Goal: Task Accomplishment & Management: Manage account settings

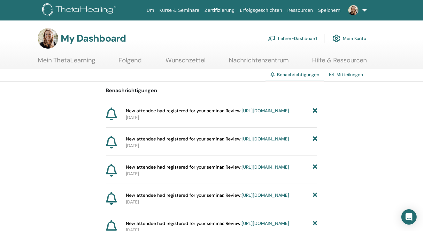
click at [242, 113] on link "https://member.thetahealing.com/instructor/seminar/369370/attendees" at bounding box center [266, 111] width 48 height 6
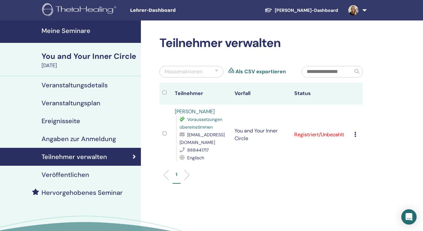
click at [365, 10] on link at bounding box center [356, 10] width 26 height 20
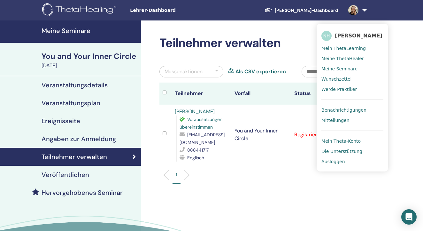
click at [339, 111] on span "Benachrichtigungen" at bounding box center [344, 110] width 45 height 6
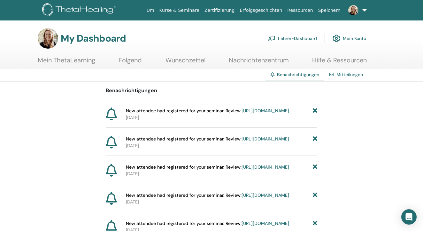
click at [242, 170] on link "https://member.thetahealing.com/instructor/seminar/373647/attendees" at bounding box center [266, 167] width 48 height 6
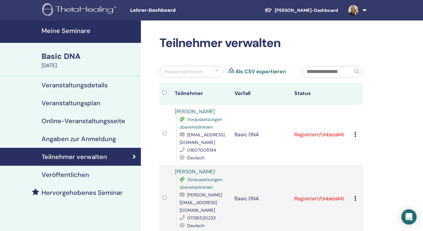
click at [366, 10] on link at bounding box center [356, 10] width 26 height 20
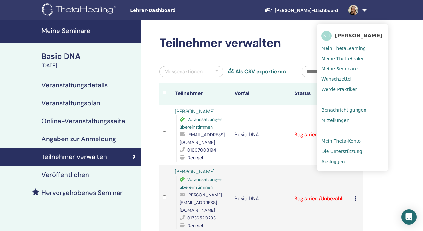
click at [335, 108] on span "Benachrichtigungen" at bounding box center [344, 110] width 45 height 6
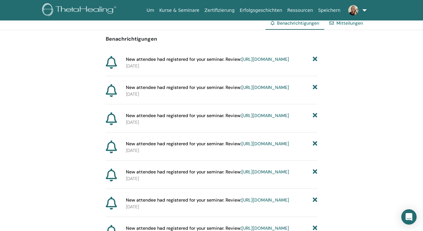
scroll to position [56, 0]
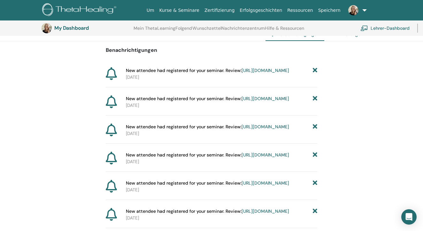
click at [242, 158] on link "[URL][DOMAIN_NAME]" at bounding box center [266, 155] width 48 height 6
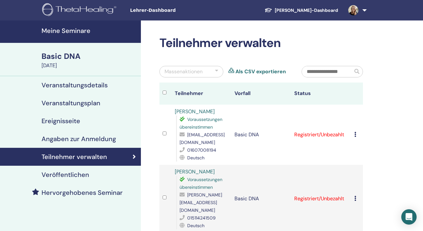
click at [367, 8] on link at bounding box center [356, 10] width 26 height 20
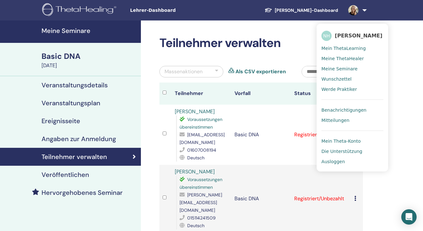
click at [342, 109] on span "Benachrichtigungen" at bounding box center [344, 110] width 45 height 6
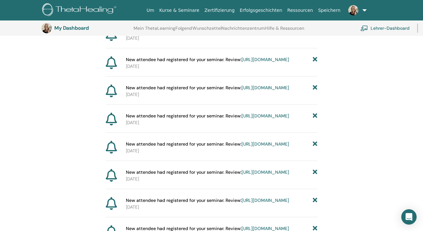
scroll to position [123, 0]
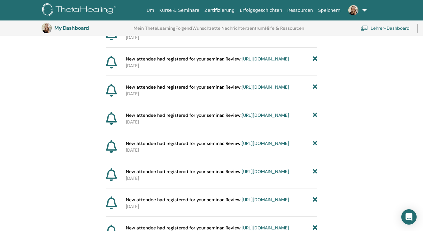
click at [243, 118] on link "[URL][DOMAIN_NAME]" at bounding box center [266, 115] width 48 height 6
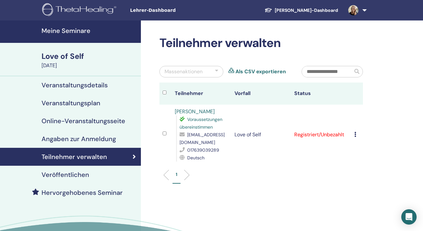
click at [365, 11] on link at bounding box center [356, 10] width 26 height 20
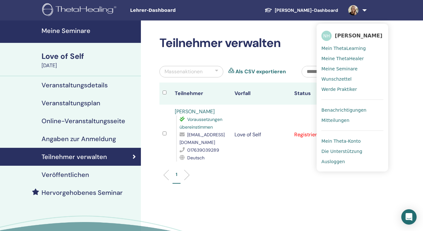
click at [338, 110] on span "Benachrichtigungen" at bounding box center [344, 110] width 45 height 6
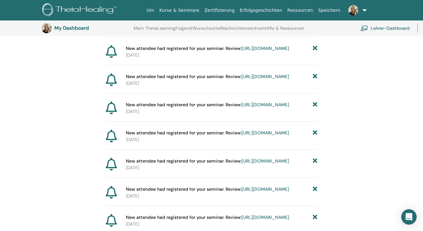
scroll to position [166, 0]
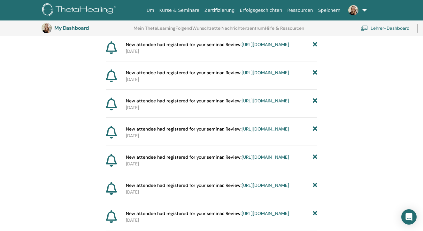
click at [252, 104] on link "https://member.thetahealing.com/instructor/seminar/361246/attendees" at bounding box center [266, 101] width 48 height 6
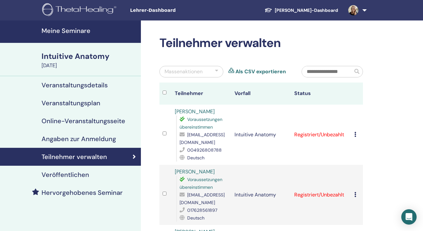
click at [362, 10] on link at bounding box center [356, 10] width 26 height 20
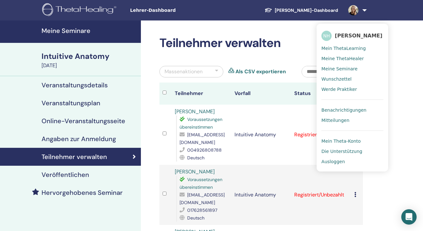
click at [347, 109] on span "Benachrichtigungen" at bounding box center [344, 110] width 45 height 6
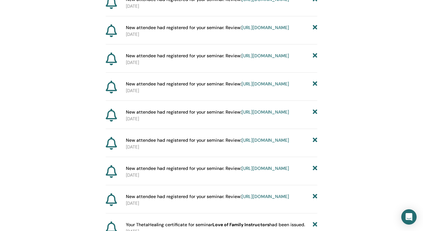
scroll to position [299, 0]
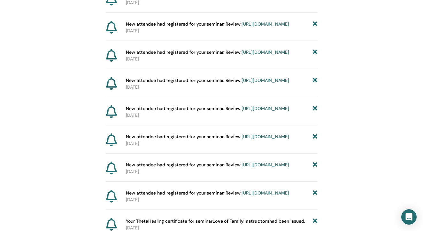
click at [245, 111] on link "[URL][DOMAIN_NAME]" at bounding box center [266, 108] width 48 height 6
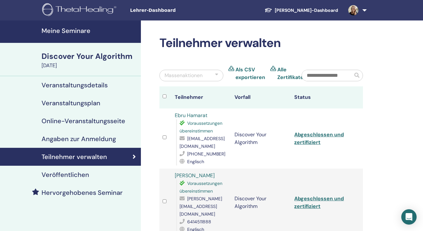
click at [366, 12] on link at bounding box center [356, 10] width 26 height 20
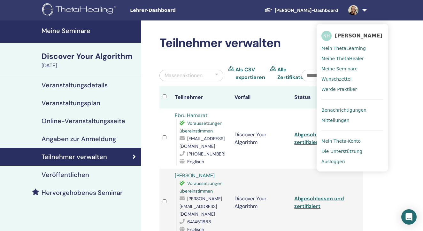
click at [327, 110] on span "Benachrichtigungen" at bounding box center [344, 110] width 45 height 6
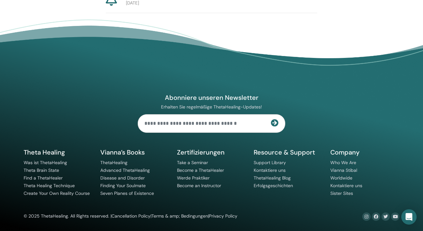
scroll to position [807, 0]
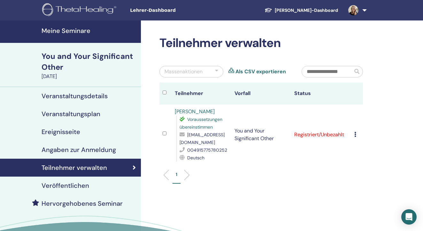
click at [364, 7] on link at bounding box center [356, 10] width 26 height 20
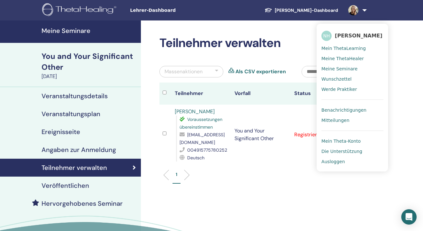
click at [328, 106] on link "Benachrichtigungen" at bounding box center [353, 110] width 62 height 10
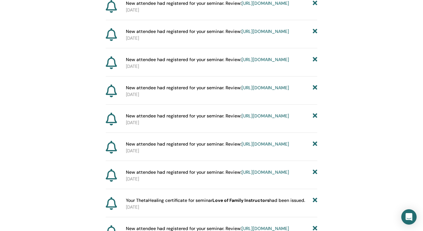
scroll to position [321, 0]
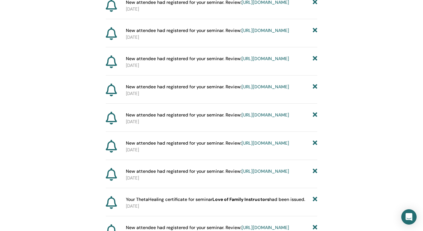
click at [256, 61] on link "https://member.thetahealing.com/instructor/seminar/373647/attendees" at bounding box center [266, 59] width 48 height 6
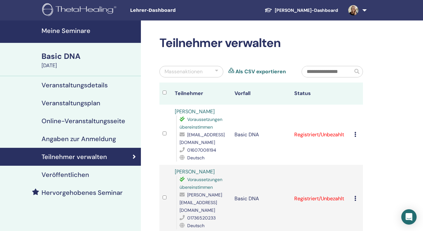
click at [363, 10] on link at bounding box center [356, 10] width 26 height 20
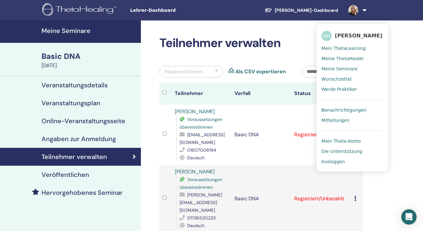
click at [335, 110] on span "Benachrichtigungen" at bounding box center [344, 110] width 45 height 6
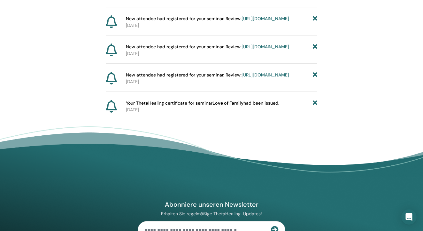
scroll to position [677, 0]
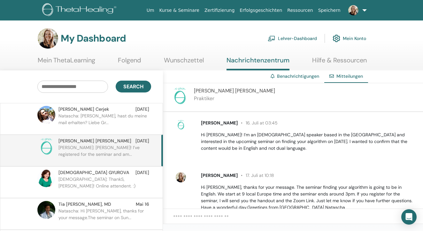
click at [363, 10] on link at bounding box center [356, 10] width 26 height 20
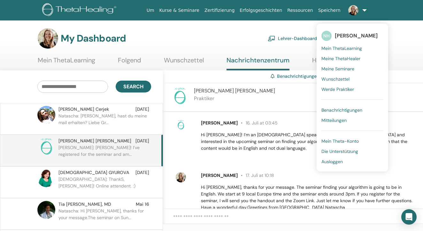
click at [337, 109] on span "Benachrichtigungen" at bounding box center [342, 110] width 41 height 6
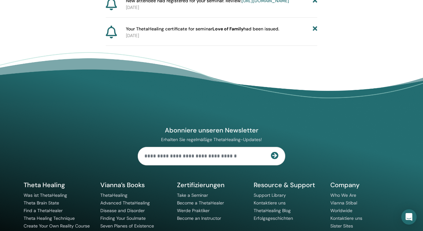
scroll to position [751, 0]
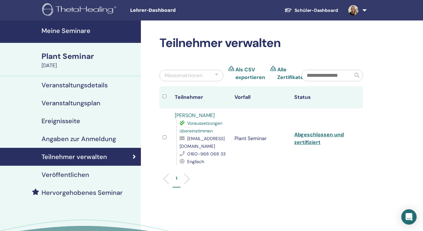
click at [90, 34] on h4 "Meine Seminare" at bounding box center [90, 31] width 96 height 8
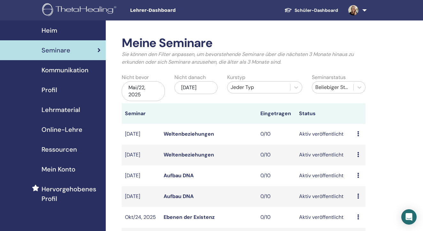
click at [149, 91] on div "Mai/22, 2025" at bounding box center [143, 91] width 43 height 20
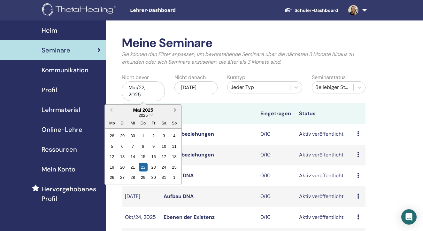
click at [177, 107] on button "Next Month" at bounding box center [176, 110] width 10 height 10
click at [153, 167] on div "22" at bounding box center [153, 167] width 9 height 9
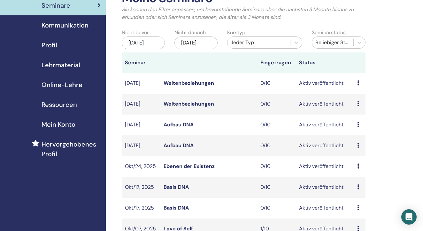
scroll to position [36, 0]
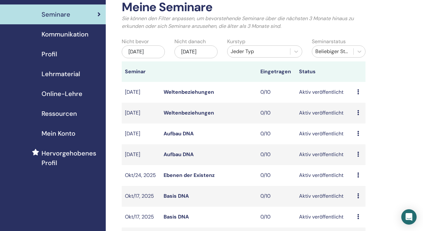
click at [194, 58] on div "Nov/22, 2025" at bounding box center [196, 51] width 43 height 13
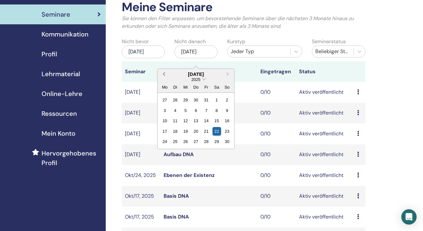
click at [164, 71] on button "Previous Month" at bounding box center [163, 74] width 10 height 10
click at [166, 100] on div "1" at bounding box center [164, 100] width 9 height 9
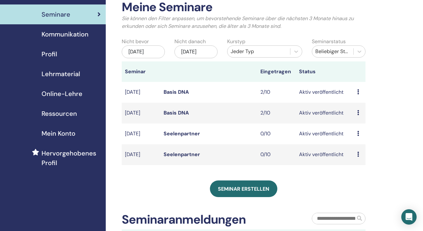
click at [154, 52] on div "Aug/22, 2025" at bounding box center [143, 51] width 43 height 13
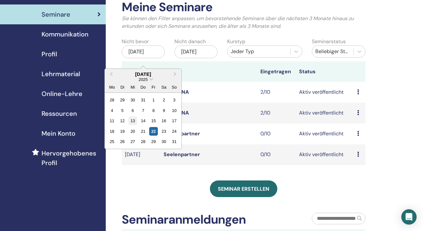
click at [135, 119] on div "13" at bounding box center [132, 120] width 9 height 9
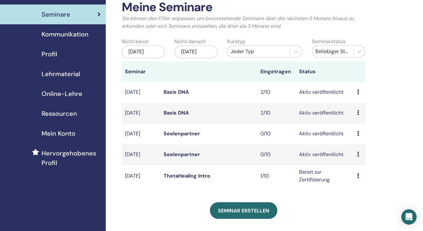
click at [145, 49] on div "Aug/13, 2025" at bounding box center [143, 51] width 43 height 13
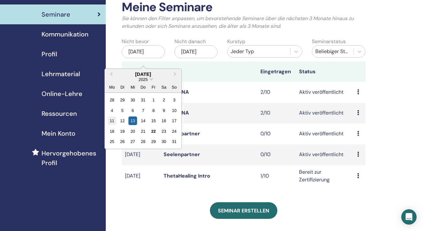
click at [113, 120] on div "11" at bounding box center [112, 120] width 9 height 9
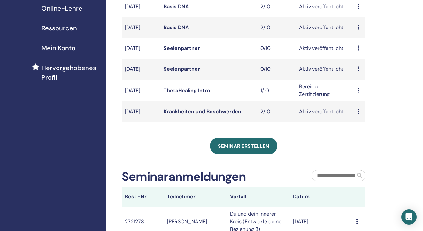
scroll to position [121, 0]
click at [199, 114] on link "Krankheiten und Beschwerden" at bounding box center [203, 111] width 78 height 7
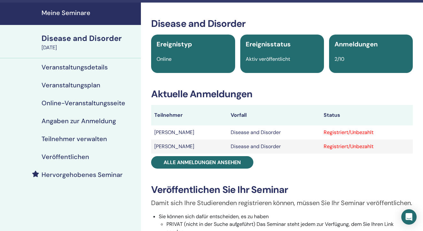
scroll to position [20, 0]
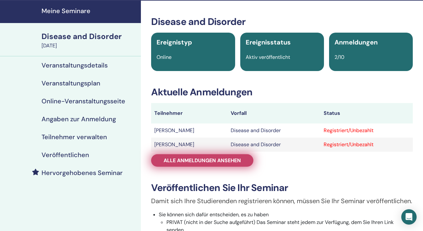
click at [223, 158] on span "Alle Anmeldungen ansehen" at bounding box center [202, 160] width 77 height 7
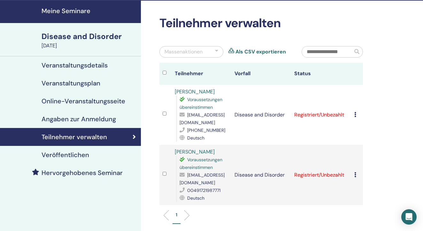
click at [354, 114] on icon at bounding box center [355, 114] width 2 height 5
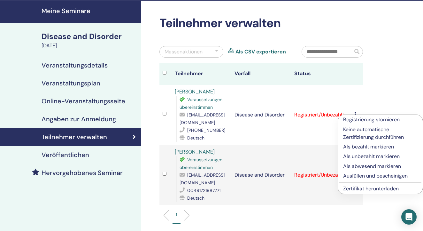
click at [359, 176] on p "Ausfüllen und bescheinigen" at bounding box center [380, 176] width 74 height 8
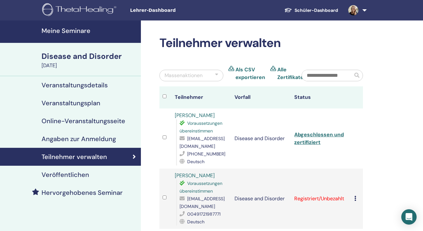
click at [356, 199] on div "Registrierung stornieren Keine automatische Zertifizierung durchführen Als beza…" at bounding box center [356, 199] width 5 height 8
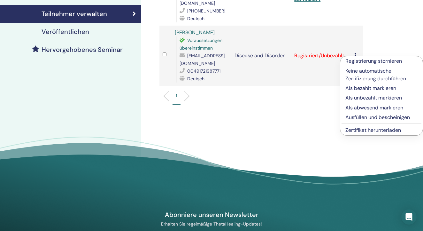
scroll to position [145, 0]
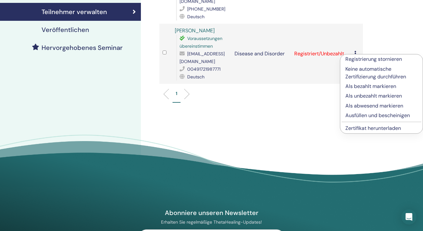
click at [368, 115] on p "Ausfüllen und bescheinigen" at bounding box center [382, 116] width 72 height 8
